Goal: Information Seeking & Learning: Learn about a topic

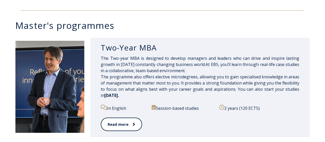
scroll to position [232, 0]
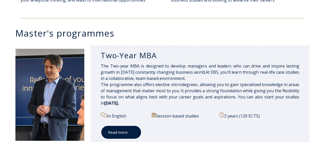
click at [126, 133] on link "Read more" at bounding box center [121, 132] width 41 height 14
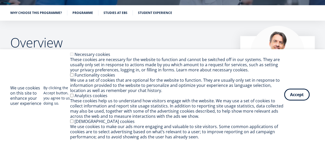
click at [293, 95] on button "Accept" at bounding box center [296, 94] width 25 height 12
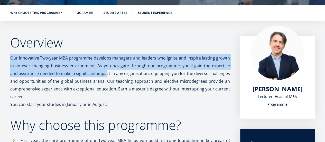
drag, startPoint x: 11, startPoint y: 58, endPoint x: 99, endPoint y: 77, distance: 89.8
click at [99, 77] on p "Our innovative Two-year MBA programme develops managers and leaders who ignite …" at bounding box center [120, 77] width 220 height 46
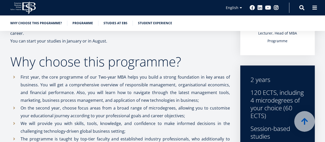
scroll to position [154, 0]
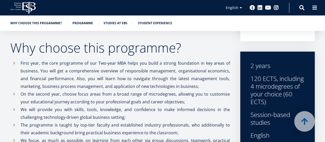
click at [99, 81] on p "First year, the core programme of our Two-year MBA helps you build a strong fou…" at bounding box center [126, 74] width 210 height 31
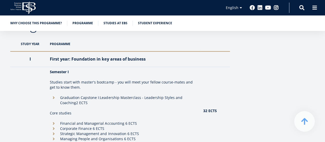
scroll to position [489, 0]
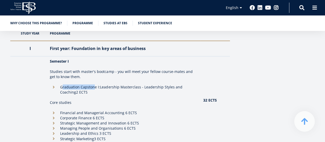
drag, startPoint x: 63, startPoint y: 86, endPoint x: 95, endPoint y: 86, distance: 31.4
click at [95, 86] on li "Graduation Capstone I: Leadership Masterclass - Leadership Styles and Coaching …" at bounding box center [124, 89] width 148 height 10
click at [113, 90] on li "Graduation Capstone I: Leadership Masterclass - Leadership Styles and Coaching …" at bounding box center [124, 89] width 148 height 10
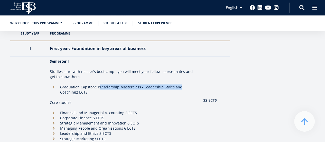
drag, startPoint x: 100, startPoint y: 86, endPoint x: 180, endPoint y: 86, distance: 80.0
click at [180, 86] on li "Graduation Capstone I: Leadership Masterclass - Leadership Styles and Coaching …" at bounding box center [124, 89] width 148 height 10
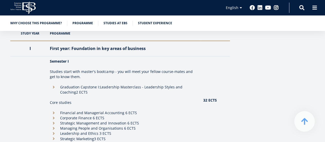
click at [115, 95] on td "Semester I Studies start with master's bootcamp - you will meet your fellow cou…" at bounding box center [124, 100] width 154 height 88
drag, startPoint x: 64, startPoint y: 93, endPoint x: 96, endPoint y: 93, distance: 32.4
click at [87, 93] on li "Graduation Capstone I: Leadership Masterclass - Leadership Styles and Coaching …" at bounding box center [124, 89] width 148 height 10
click at [99, 93] on li "Graduation Capstone I: Leadership Masterclass - Leadership Styles and Coaching …" at bounding box center [124, 89] width 148 height 10
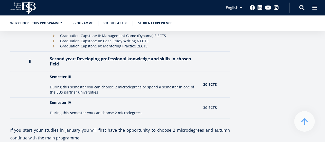
scroll to position [720, 0]
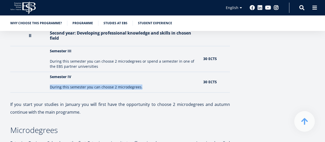
drag, startPoint x: 51, startPoint y: 83, endPoint x: 144, endPoint y: 79, distance: 92.7
click at [144, 79] on td "Semester IV During this semester you can choose 2 microdegrees." at bounding box center [124, 82] width 154 height 21
click at [138, 93] on p at bounding box center [120, 97] width 220 height 8
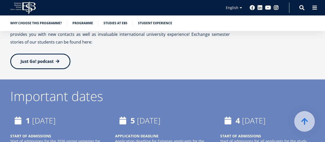
scroll to position [1235, 0]
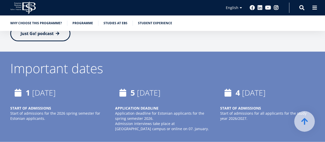
drag, startPoint x: 114, startPoint y: 101, endPoint x: 175, endPoint y: 104, distance: 60.8
click at [175, 104] on div "[DATE] APPLICATION DEADLINE Application deadline for Estonian applicants for th…" at bounding box center [157, 108] width 105 height 46
click at [162, 121] on p "Admission interviews take place at [GEOGRAPHIC_DATA] campus or online on 07. Ja…" at bounding box center [162, 126] width 95 height 10
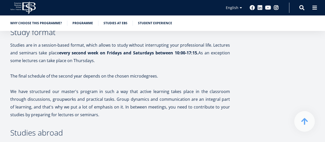
scroll to position [926, 0]
